Goal: Communication & Community: Connect with others

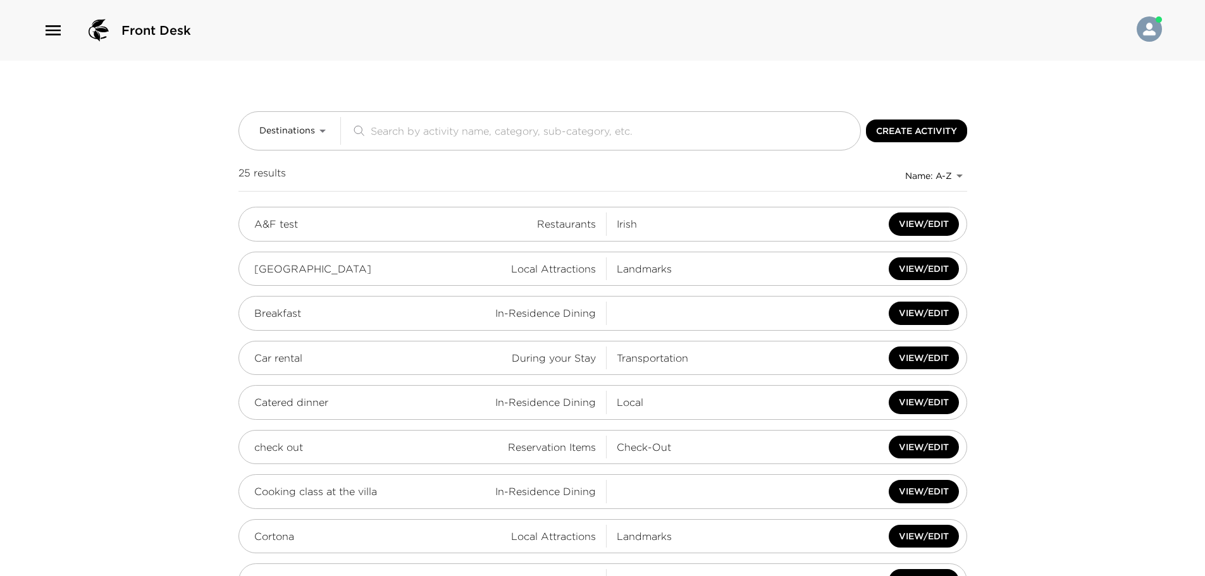
click at [38, 26] on div "Front Desk" at bounding box center [602, 30] width 1205 height 61
click at [55, 32] on icon "button" at bounding box center [53, 30] width 20 height 20
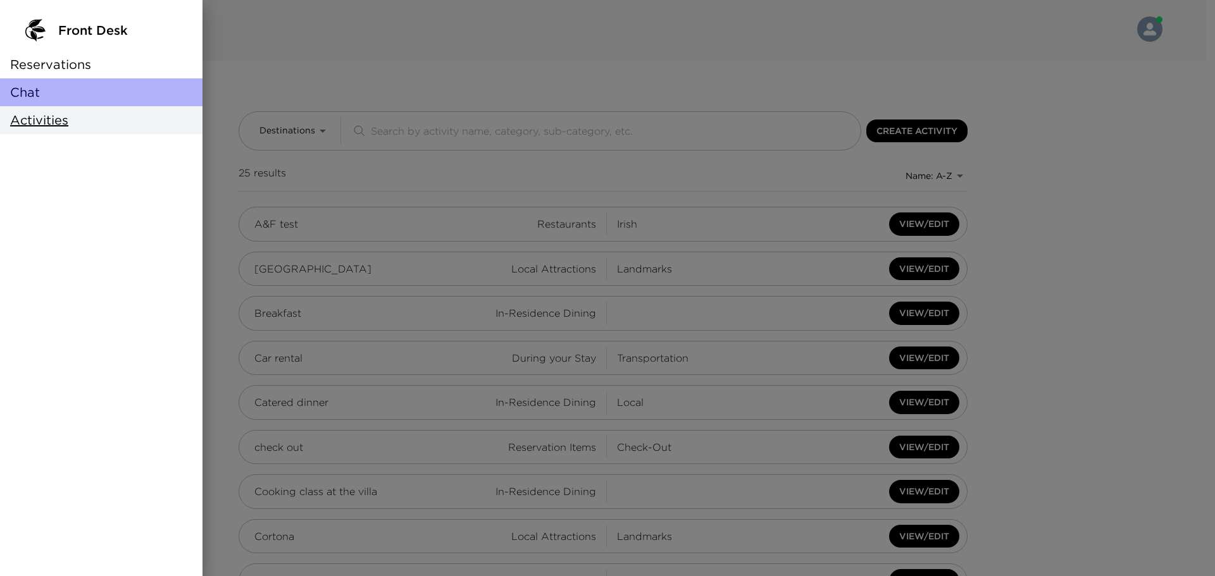
click at [73, 100] on div "Chat" at bounding box center [101, 92] width 202 height 28
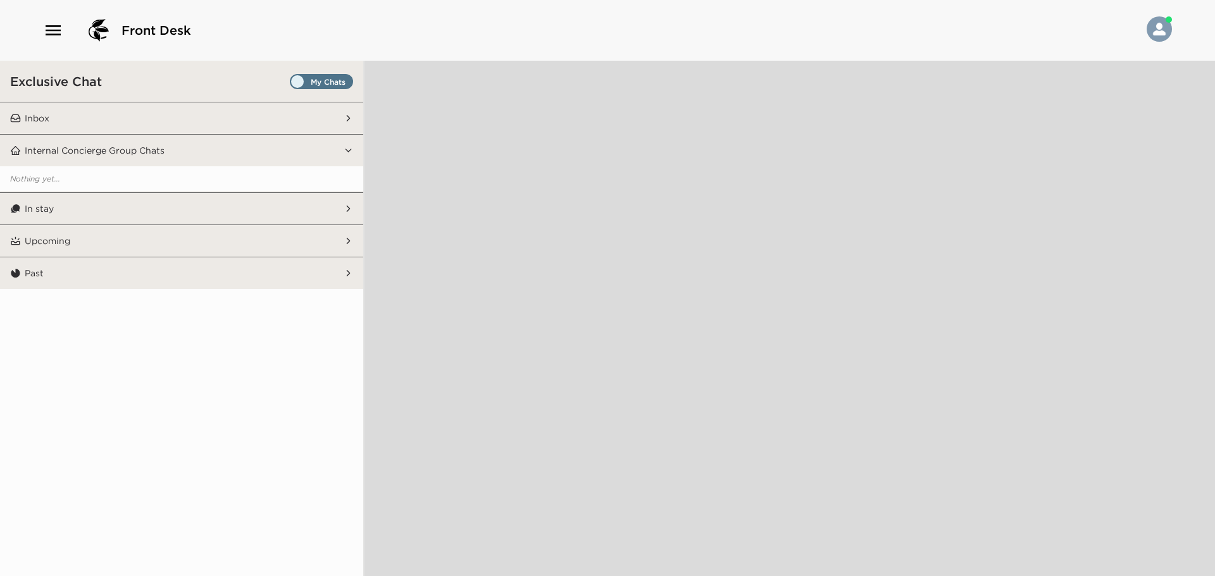
click at [296, 82] on span "Set all destinations" at bounding box center [321, 84] width 63 height 15
click at [292, 84] on input "Set all destinations" at bounding box center [292, 84] width 0 height 0
click at [204, 120] on button "Inbox" at bounding box center [182, 118] width 323 height 32
